Goal: Find specific page/section: Find specific page/section

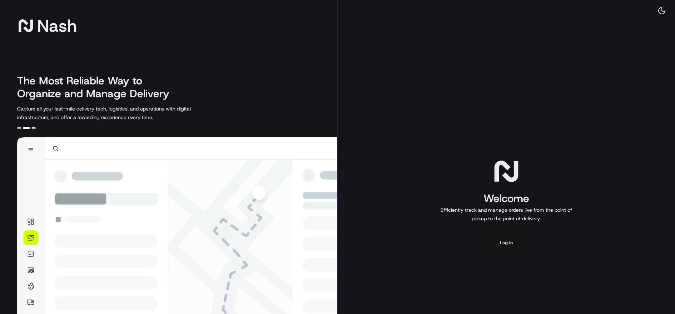
click at [501, 241] on button "Log in" at bounding box center [506, 242] width 57 height 17
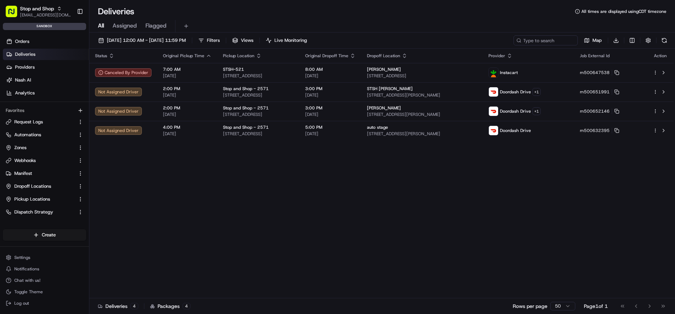
click at [31, 49] on link "Deliveries" at bounding box center [46, 54] width 86 height 11
